Goal: Task Accomplishment & Management: Use online tool/utility

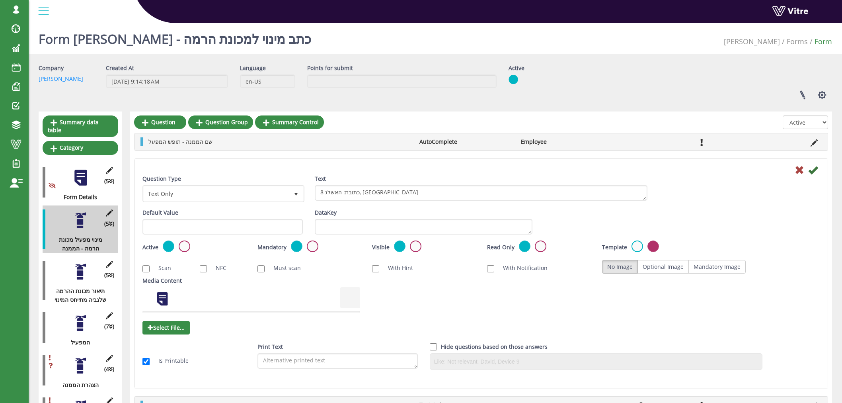
scroll to position [44, 0]
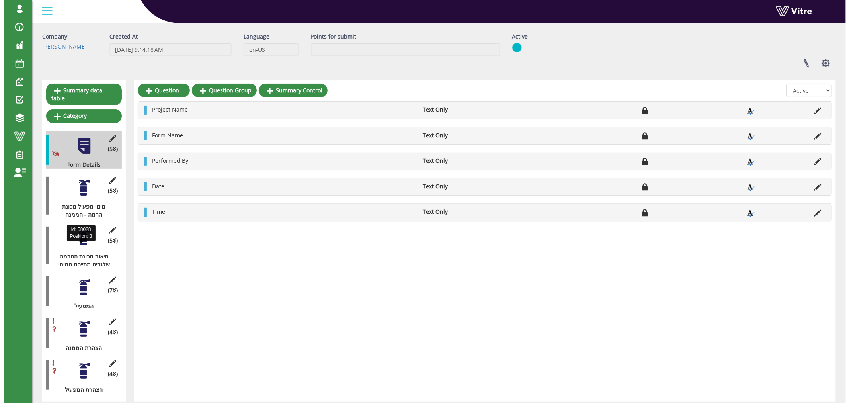
scroll to position [49, 0]
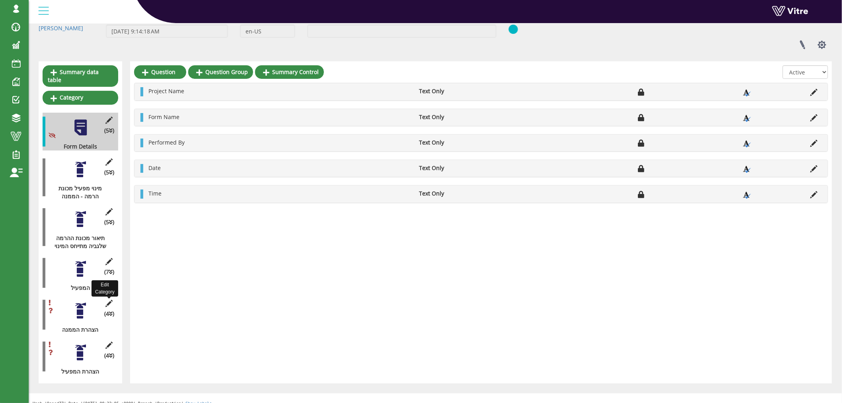
click at [111, 300] on icon at bounding box center [109, 303] width 10 height 7
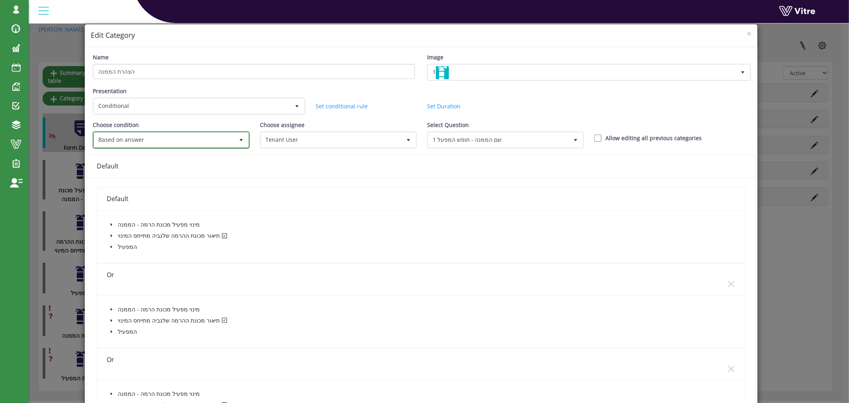
click at [161, 136] on span "Based on answer" at bounding box center [164, 140] width 140 height 14
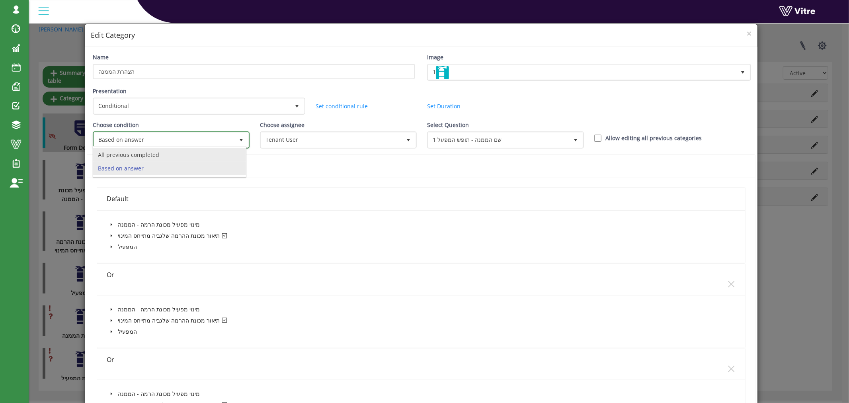
click at [164, 152] on li "All previous completed" at bounding box center [169, 155] width 153 height 14
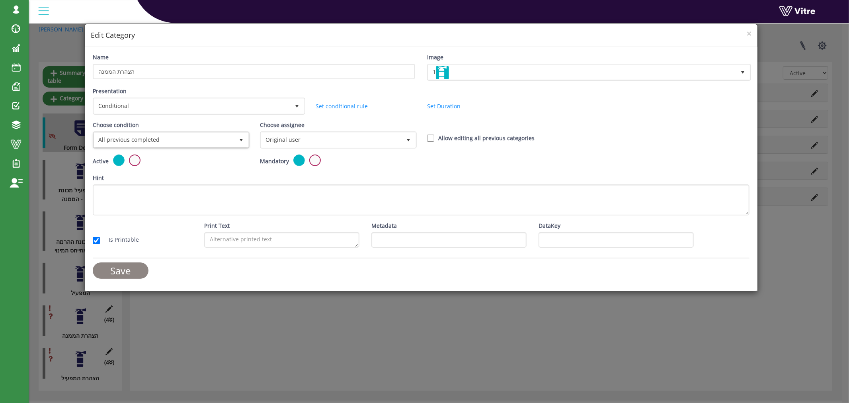
click at [138, 263] on input "Save" at bounding box center [121, 270] width 56 height 16
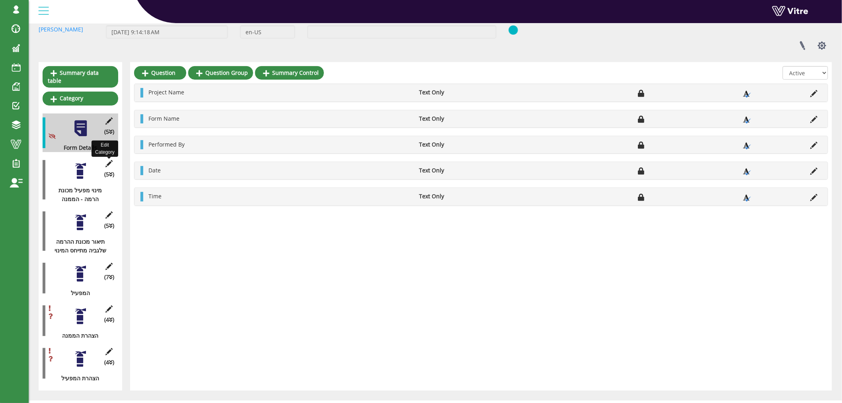
click at [106, 160] on icon at bounding box center [109, 163] width 10 height 7
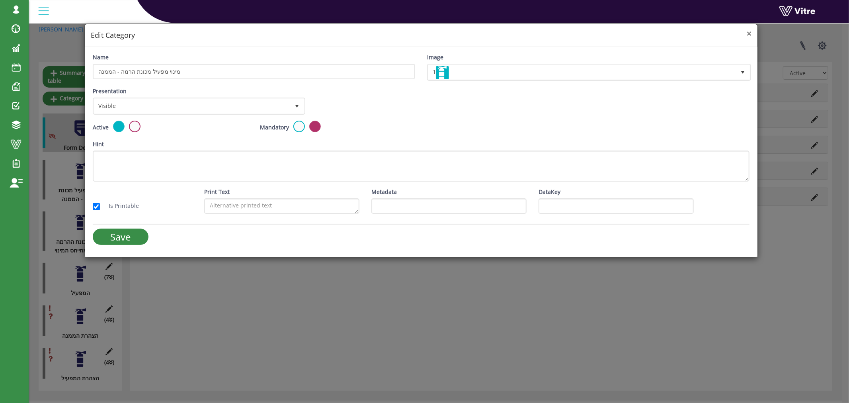
click at [751, 32] on div "× Edit Category" at bounding box center [421, 35] width 673 height 23
click at [749, 33] on span "×" at bounding box center [749, 33] width 5 height 11
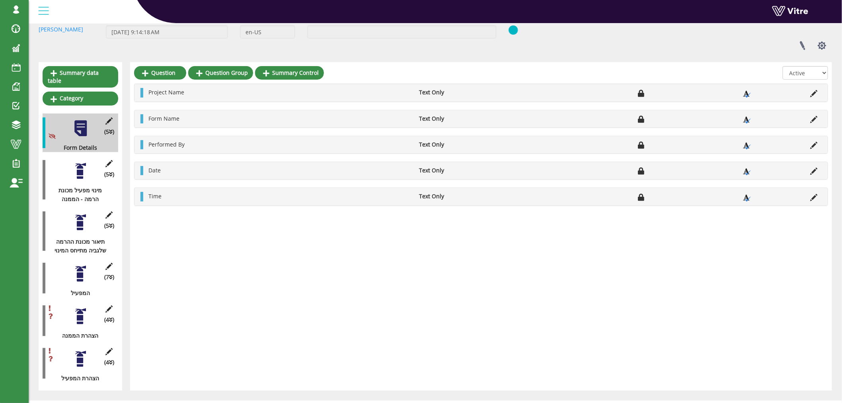
click at [85, 165] on div at bounding box center [81, 171] width 18 height 18
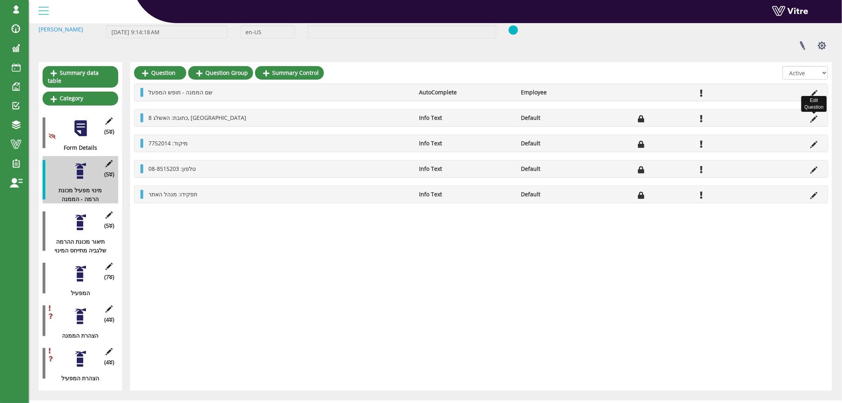
click at [822, 119] on li "Edit Question" at bounding box center [814, 117] width 15 height 9
click at [815, 118] on icon at bounding box center [814, 118] width 7 height 7
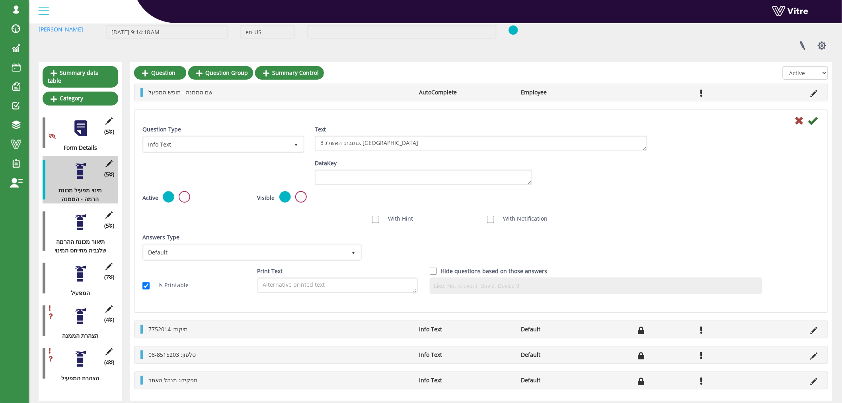
click at [184, 196] on label at bounding box center [185, 197] width 12 height 12
click at [0, 0] on input "radio" at bounding box center [0, 0] width 0 height 0
click at [184, 196] on label at bounding box center [185, 197] width 12 height 12
click at [0, 0] on input "radio" at bounding box center [0, 0] width 0 height 0
click at [159, 194] on div "Active" at bounding box center [194, 197] width 103 height 13
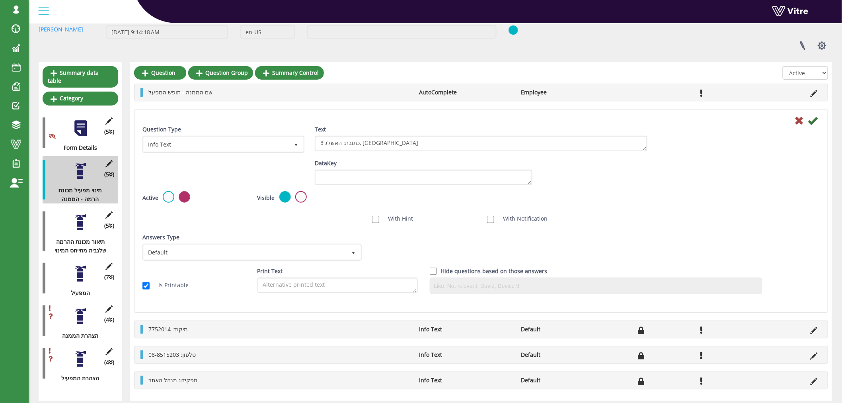
click at [163, 195] on label at bounding box center [169, 197] width 12 height 12
click at [0, 0] on input "radio" at bounding box center [0, 0] width 0 height 0
click at [801, 117] on icon at bounding box center [800, 121] width 10 height 10
